Goal: Check status

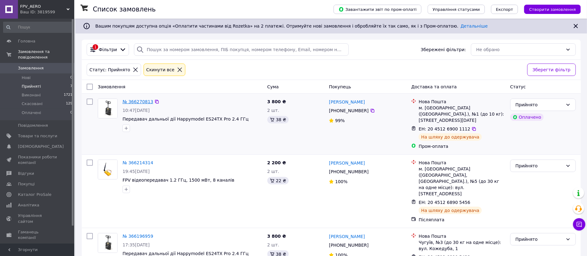
click at [142, 102] on link "№ 366270813" at bounding box center [138, 101] width 31 height 5
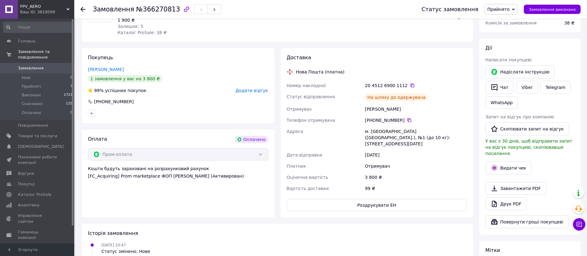
scroll to position [93, 0]
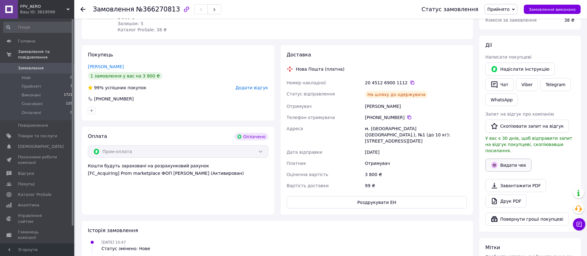
click at [519, 159] on button "Видати чек" at bounding box center [509, 165] width 46 height 13
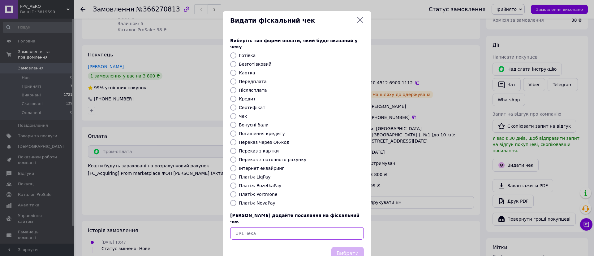
click at [287, 227] on input "text" at bounding box center [297, 233] width 134 height 12
paste input "[URL][DOMAIN_NAME]"
type input "[URL][DOMAIN_NAME]"
click at [345, 247] on button "Вибрати" at bounding box center [348, 253] width 33 height 13
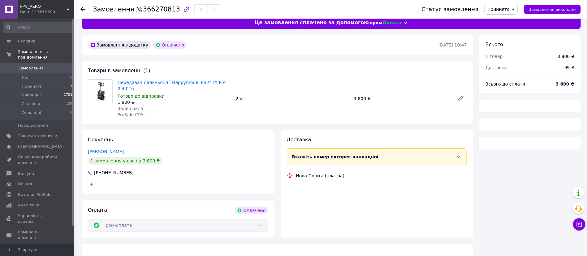
scroll to position [27, 0]
